Goal: Task Accomplishment & Management: Manage account settings

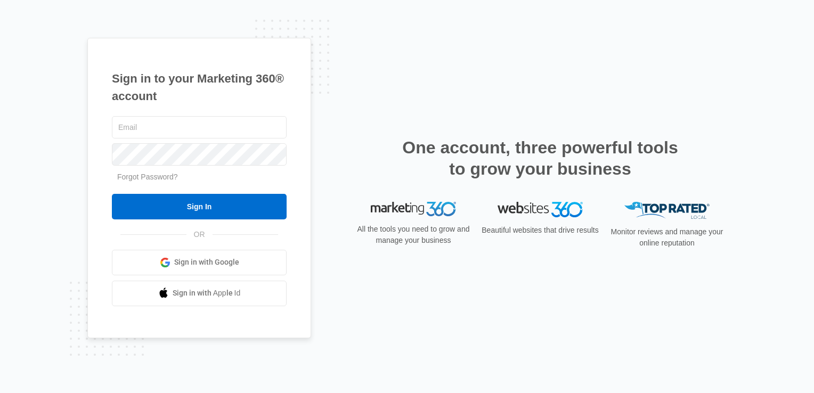
click at [214, 272] on link "Sign in with Google" at bounding box center [199, 263] width 175 height 26
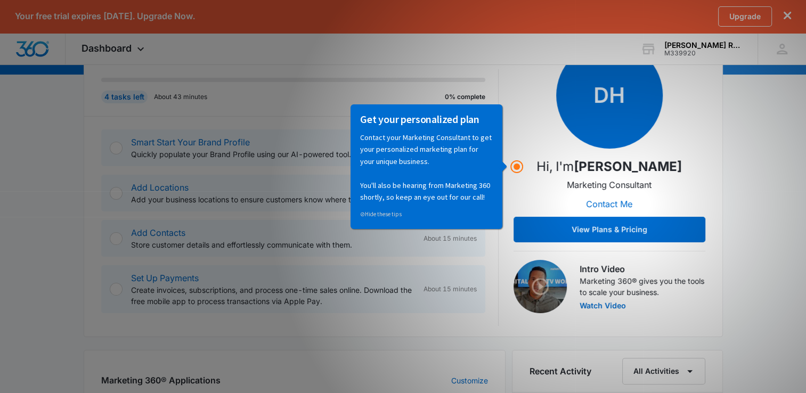
scroll to position [151, 0]
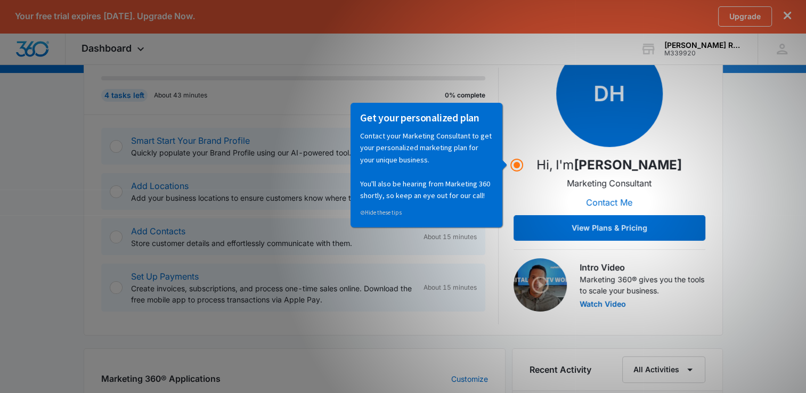
click at [490, 205] on div "⊘ Hide these tips" at bounding box center [426, 209] width 133 height 17
click at [514, 165] on circle "Hotspot (open by clicking or pressing space/enter)" at bounding box center [517, 165] width 10 height 10
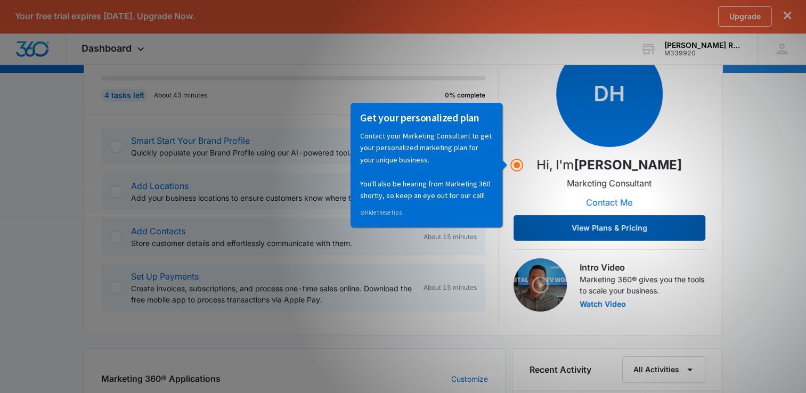
click at [571, 231] on button "View Plans & Pricing" at bounding box center [609, 228] width 192 height 26
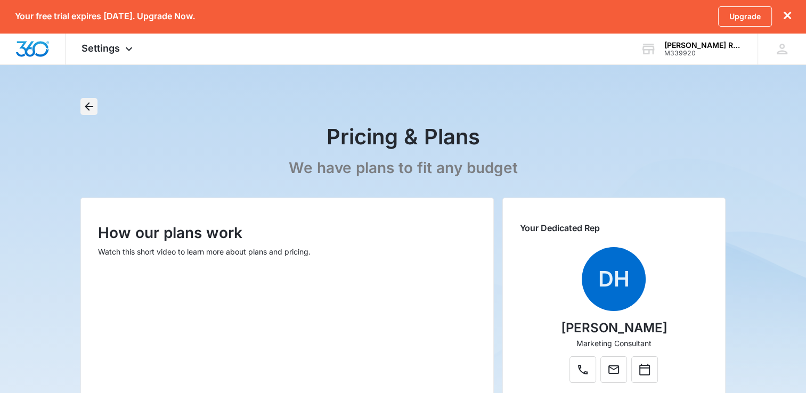
click at [84, 110] on icon "Back" at bounding box center [89, 106] width 13 height 13
